Goal: Task Accomplishment & Management: Manage account settings

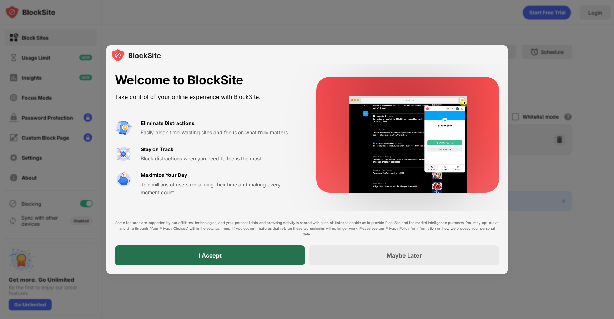
click at [186, 254] on div "I Accept" at bounding box center [210, 255] width 190 height 20
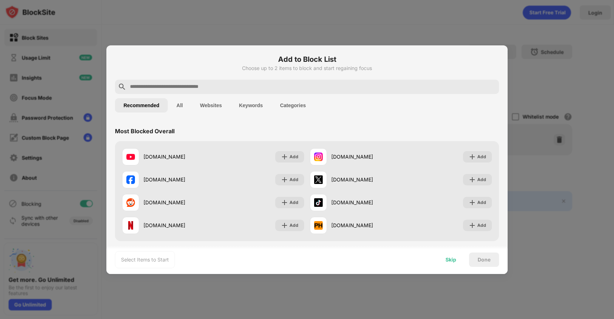
click at [449, 259] on div "Skip" at bounding box center [451, 260] width 11 height 6
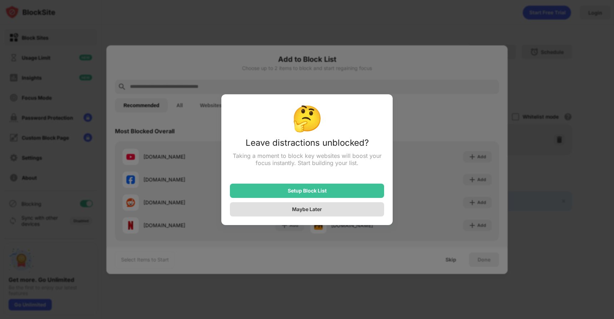
click at [353, 214] on div "Maybe Later" at bounding box center [307, 209] width 154 height 14
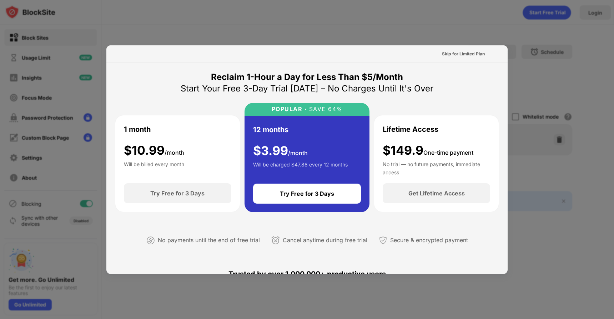
click at [520, 90] on div at bounding box center [307, 159] width 614 height 319
click at [464, 52] on div "Skip for Limited Plan" at bounding box center [463, 53] width 43 height 7
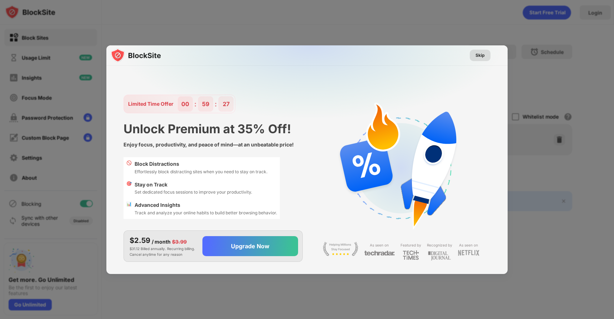
click at [477, 53] on div "Skip" at bounding box center [480, 55] width 9 height 7
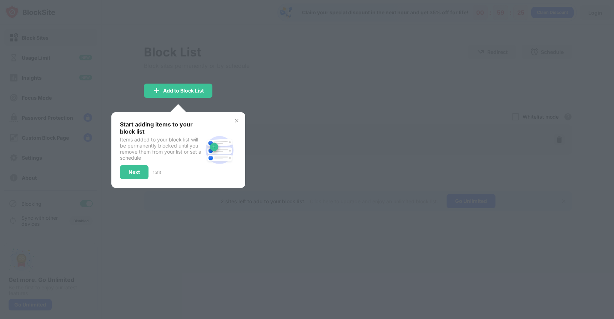
click at [396, 96] on div at bounding box center [307, 159] width 614 height 319
click at [234, 119] on img at bounding box center [237, 121] width 6 height 6
